Goal: Register for event/course

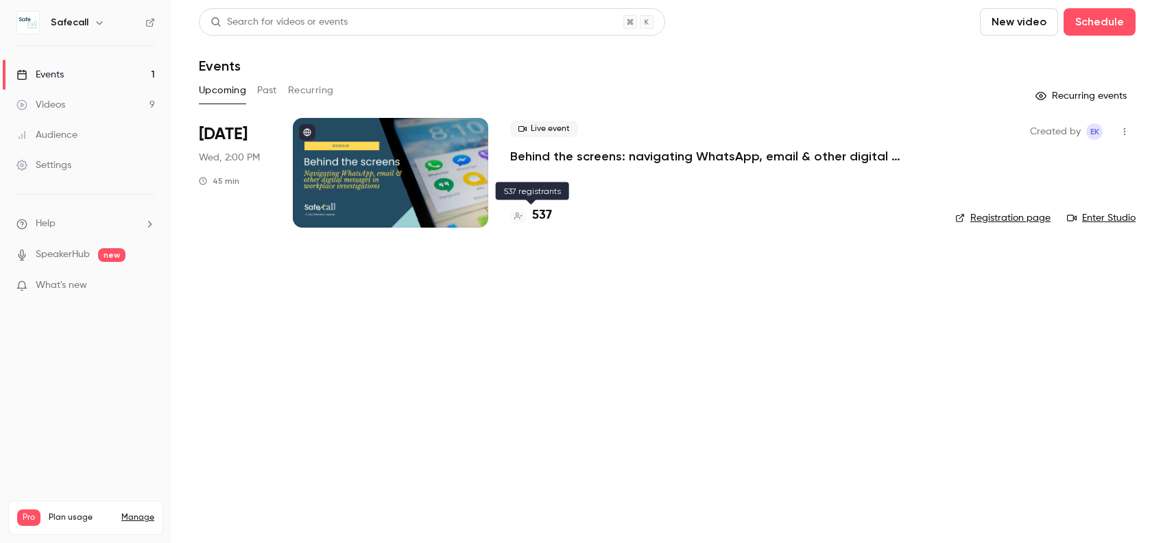
click at [537, 217] on h4 "537" at bounding box center [542, 215] width 20 height 19
